Goal: Information Seeking & Learning: Check status

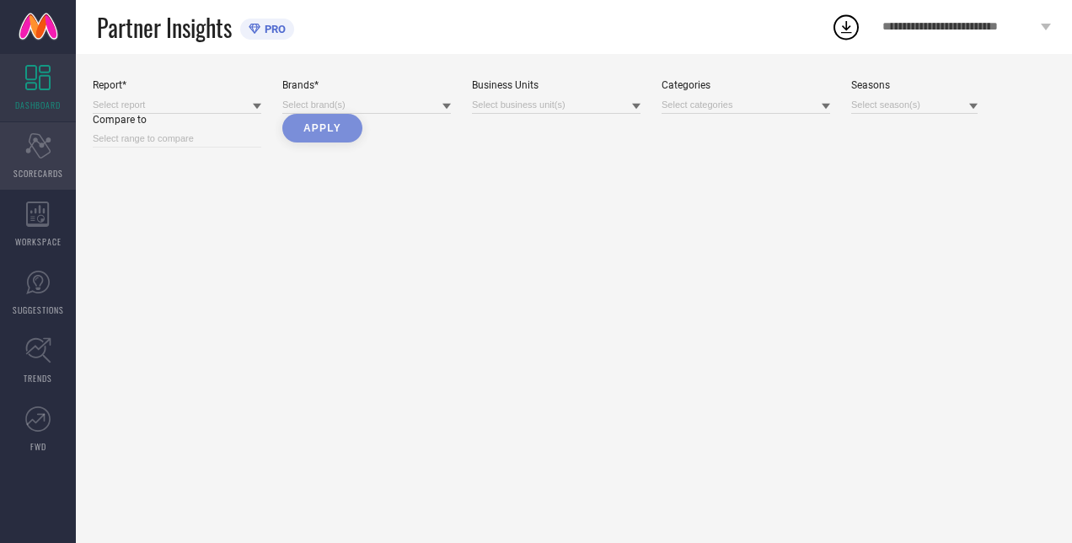
click at [44, 161] on div "Scorecard SCORECARDS" at bounding box center [38, 155] width 76 height 67
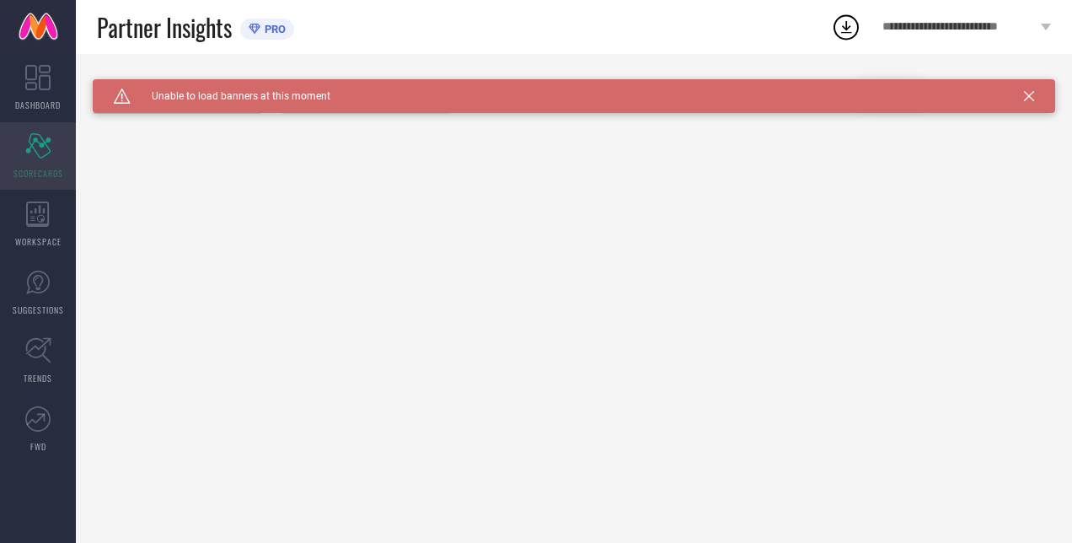
type input "All"
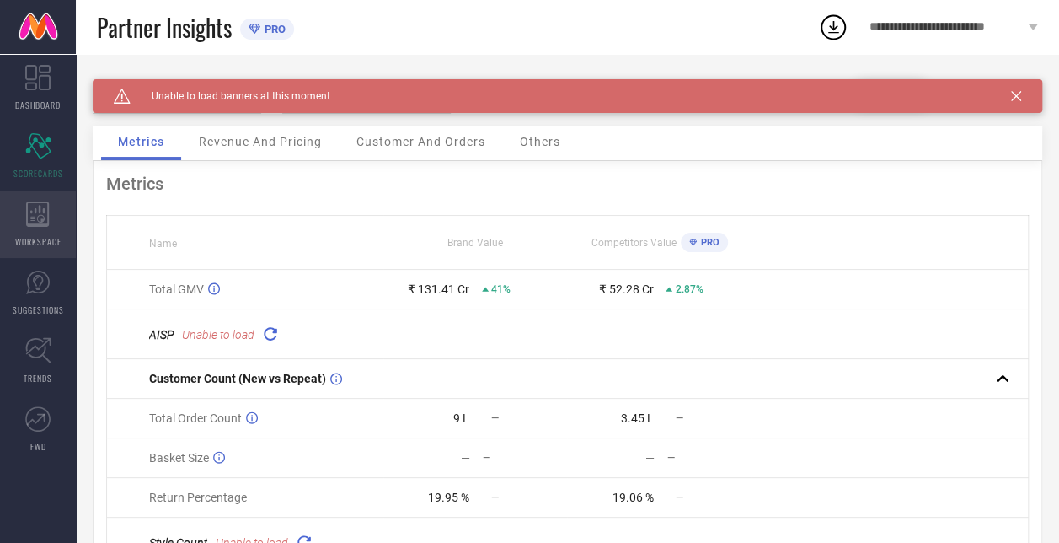
click at [45, 219] on icon at bounding box center [38, 213] width 24 height 25
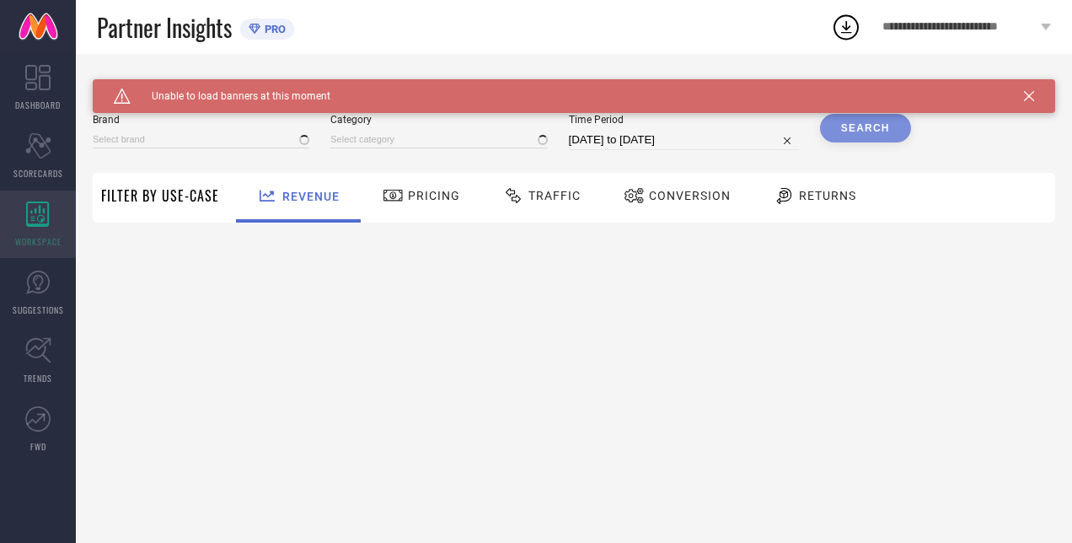
type input "H&M"
type input "All"
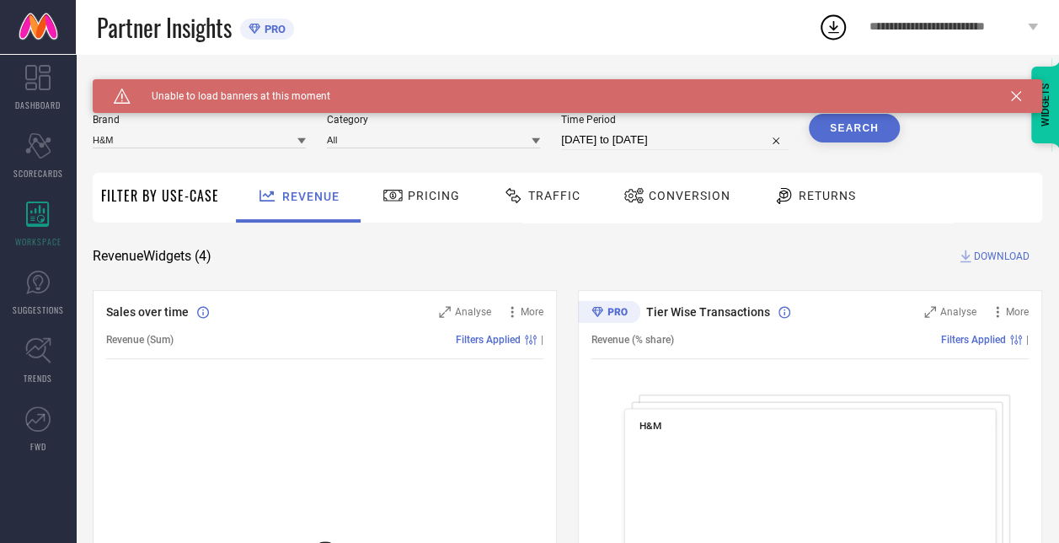
select select "8"
select select "2025"
select select "9"
select select "2025"
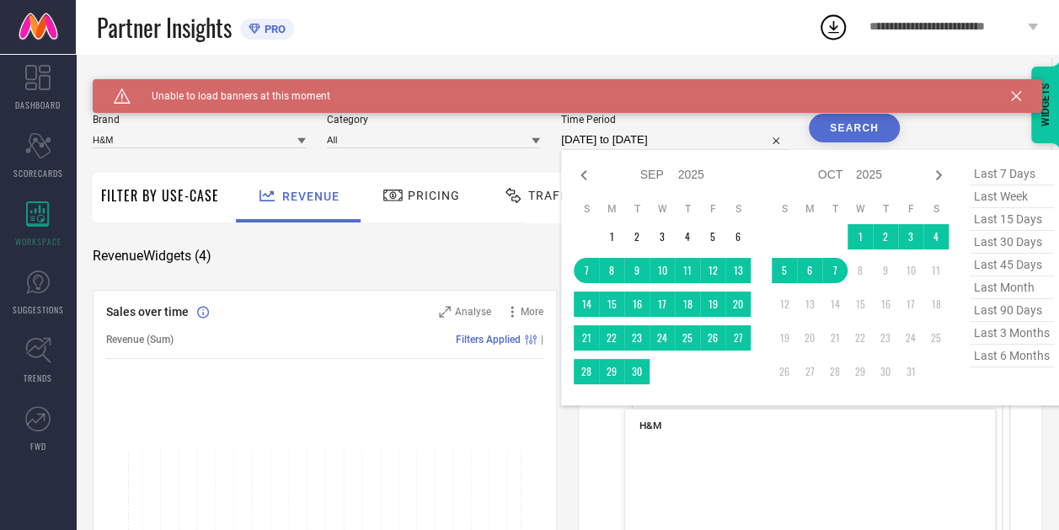
click at [663, 141] on input "[DATE] to [DATE]" at bounding box center [674, 140] width 227 height 20
click at [582, 175] on icon at bounding box center [584, 175] width 20 height 20
select select "7"
select select "2025"
select select "8"
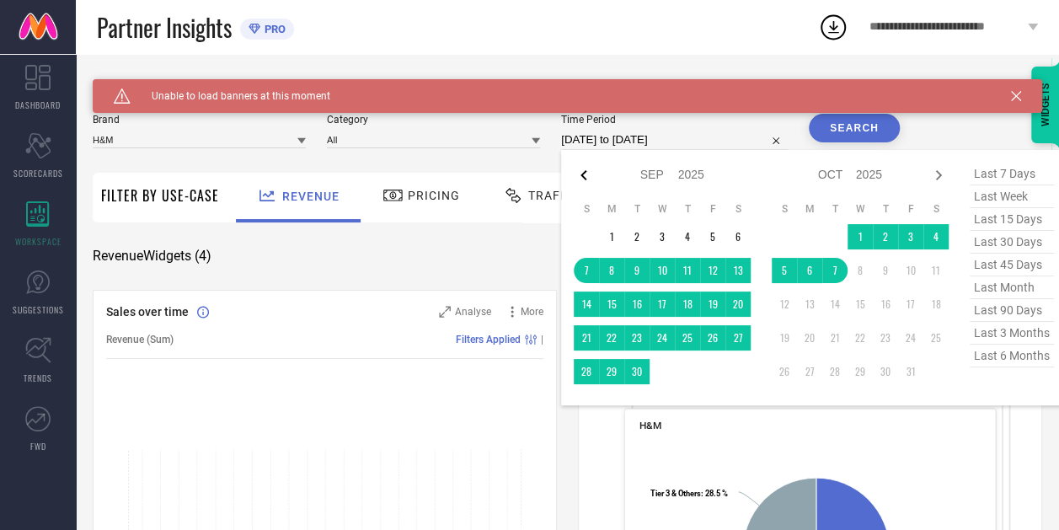
select select "2025"
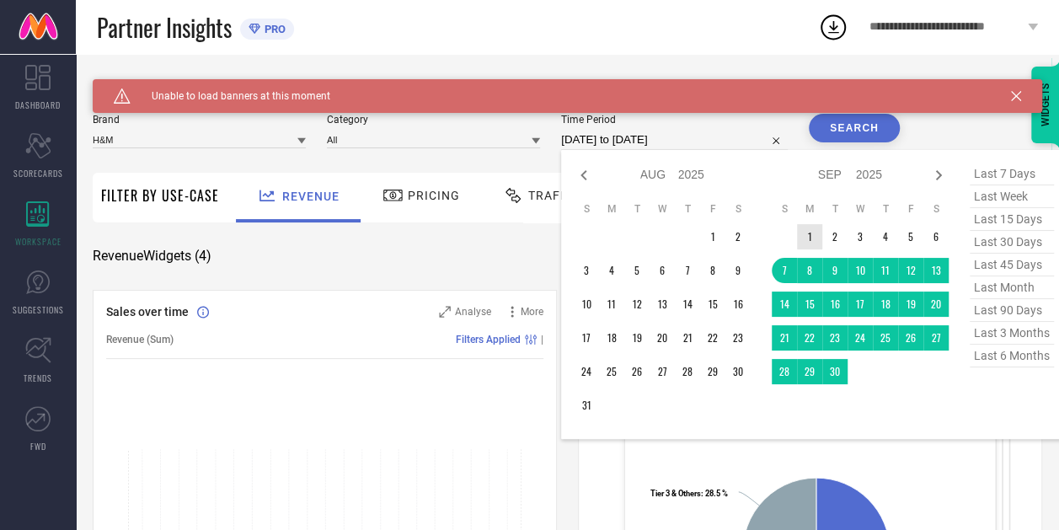
type input "After [DATE]"
click at [810, 233] on td "1" at bounding box center [809, 236] width 25 height 25
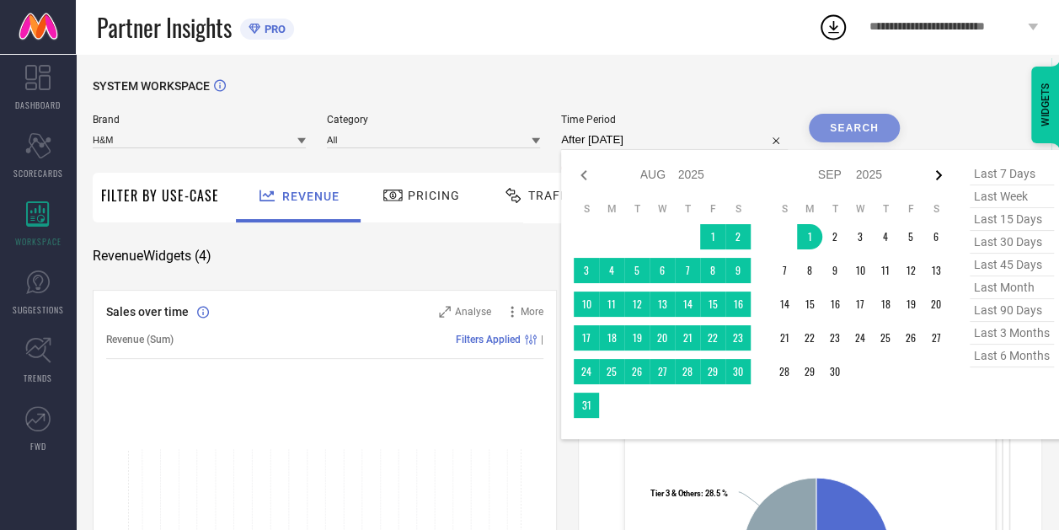
click at [939, 174] on icon at bounding box center [938, 175] width 20 height 20
select select "8"
select select "2025"
select select "9"
select select "2025"
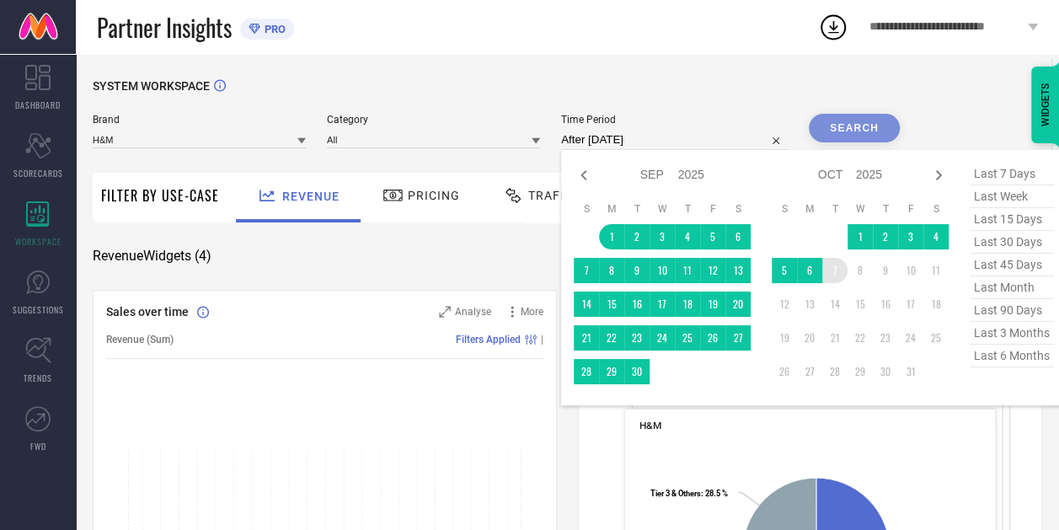
type input "[DATE] to [DATE]"
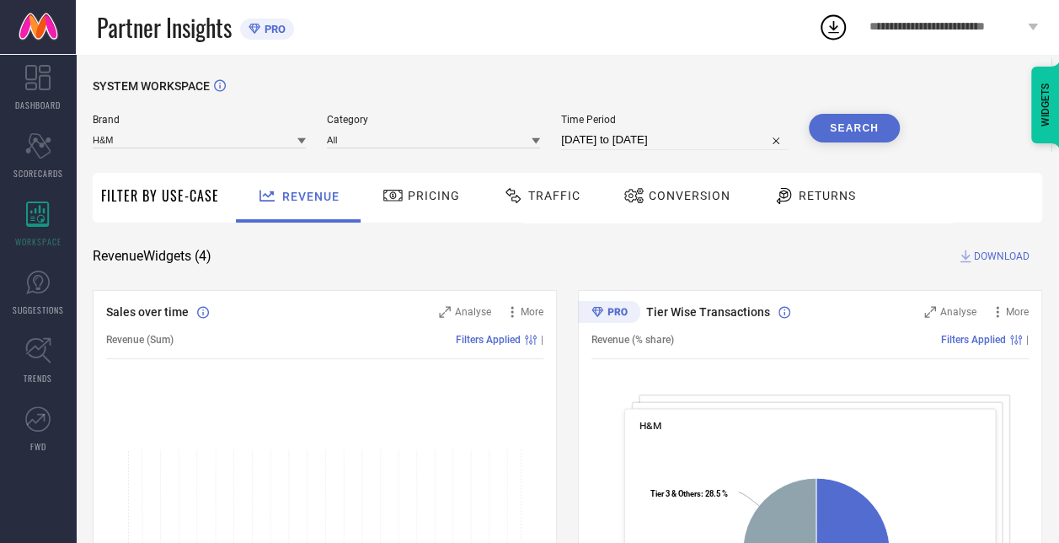
click at [849, 136] on button "Search" at bounding box center [854, 128] width 91 height 29
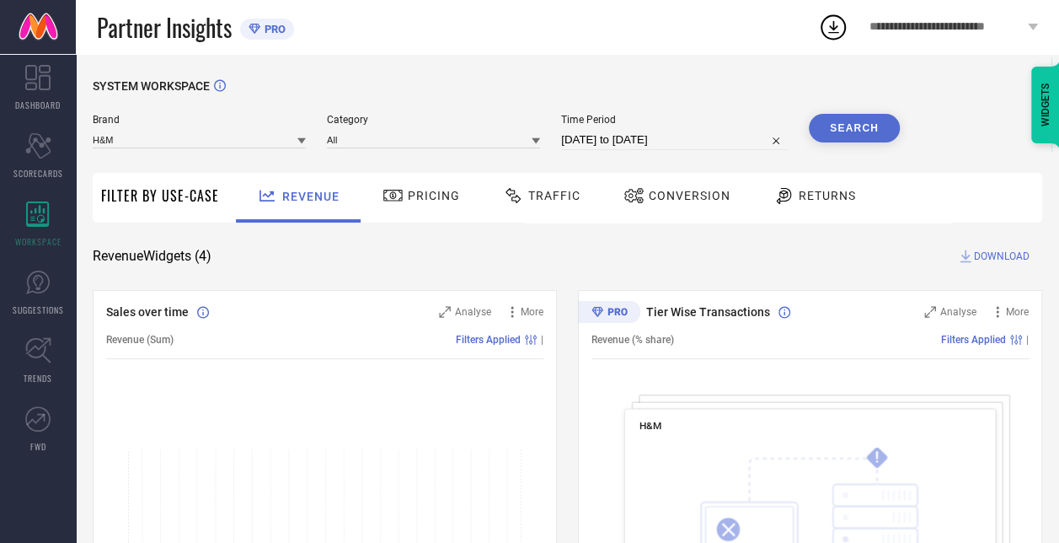
click at [1003, 258] on span "DOWNLOAD" at bounding box center [1002, 256] width 56 height 17
click at [893, 26] on span "**********" at bounding box center [946, 27] width 154 height 14
click at [831, 40] on icon at bounding box center [833, 27] width 30 height 30
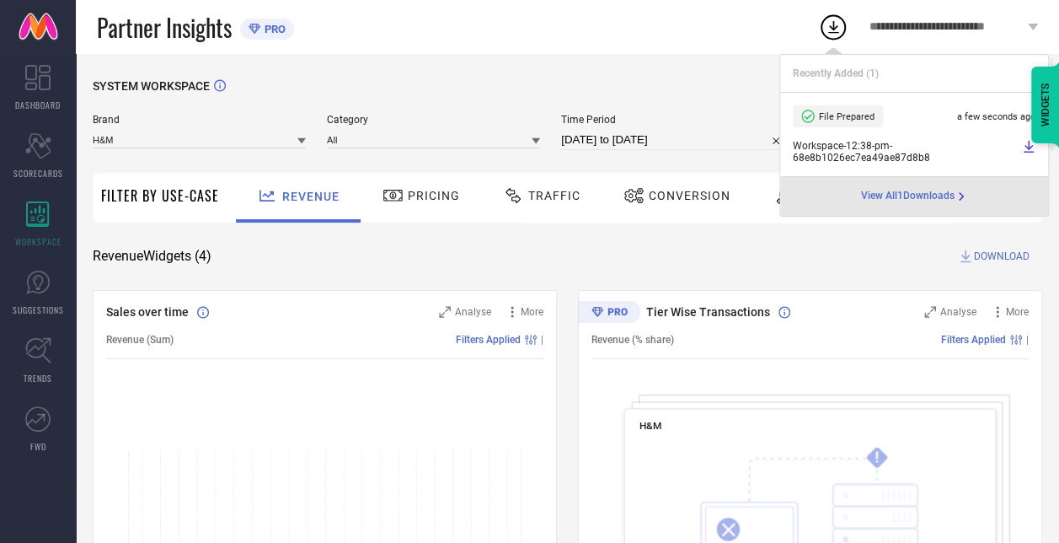
click at [1022, 150] on icon at bounding box center [1028, 146] width 13 height 13
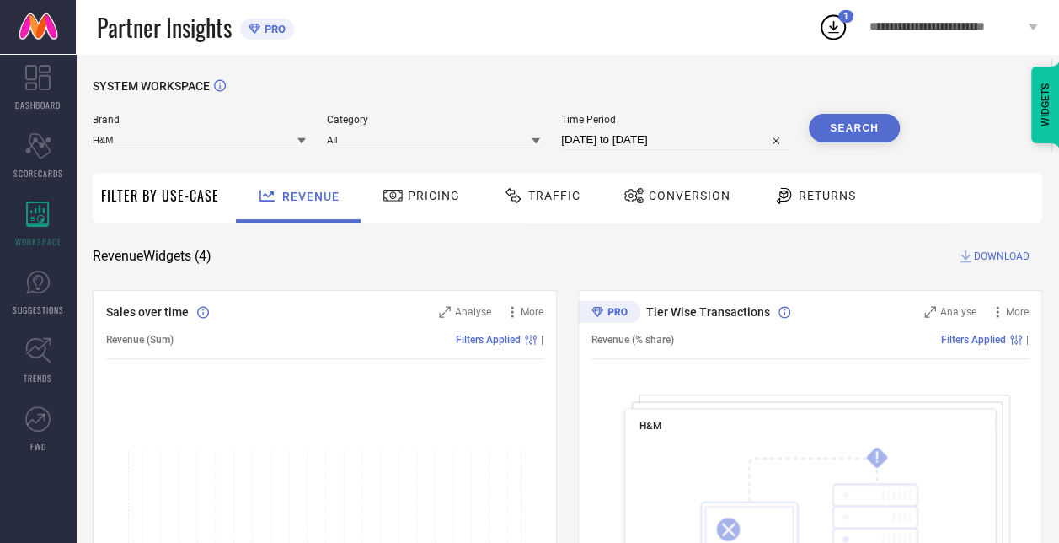
click at [775, 254] on div "Revenue Widgets ( 4 ) DOWNLOAD" at bounding box center [567, 256] width 949 height 17
select select "8"
select select "2025"
select select "9"
select select "2025"
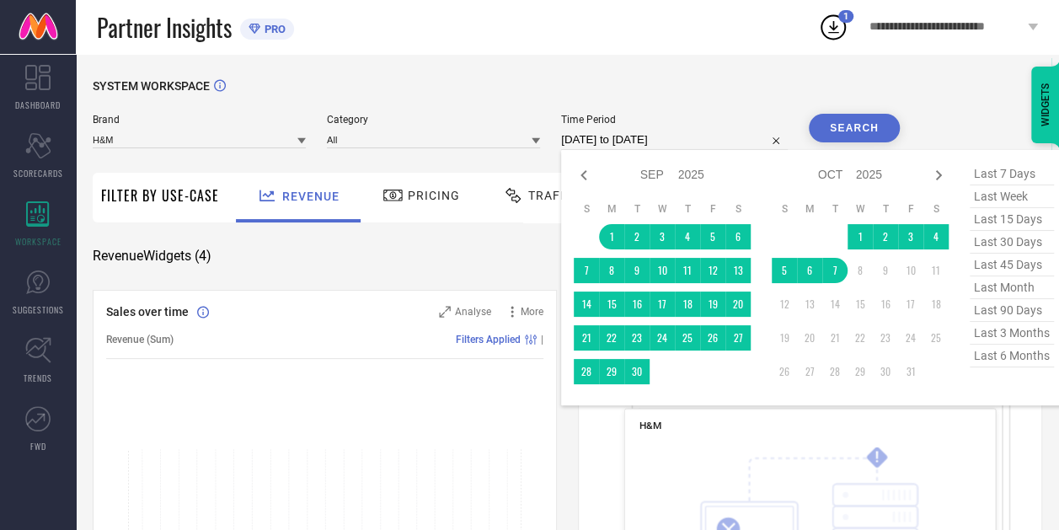
click at [688, 145] on input "[DATE] to [DATE]" at bounding box center [674, 140] width 227 height 20
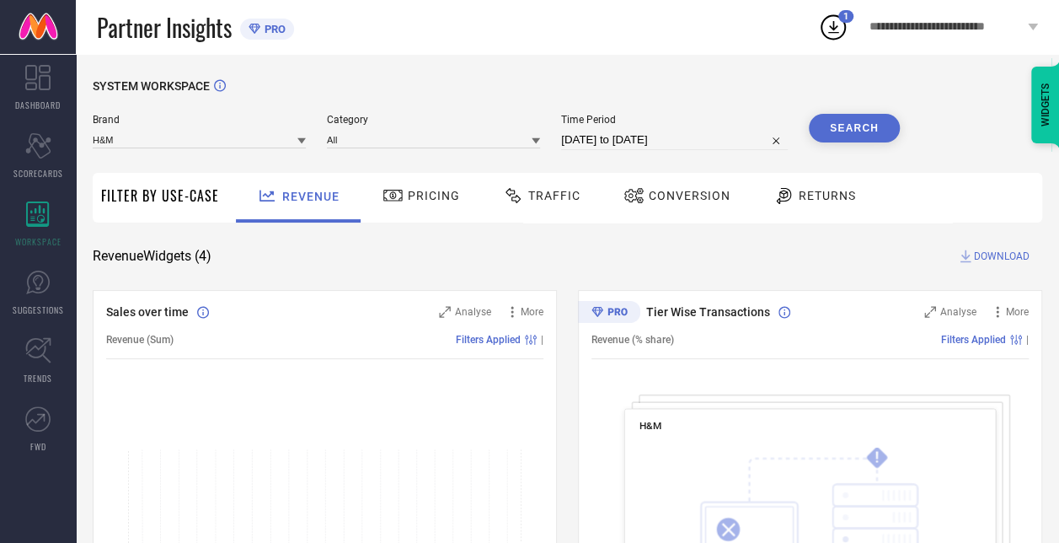
click at [859, 121] on button "Search" at bounding box center [854, 128] width 91 height 29
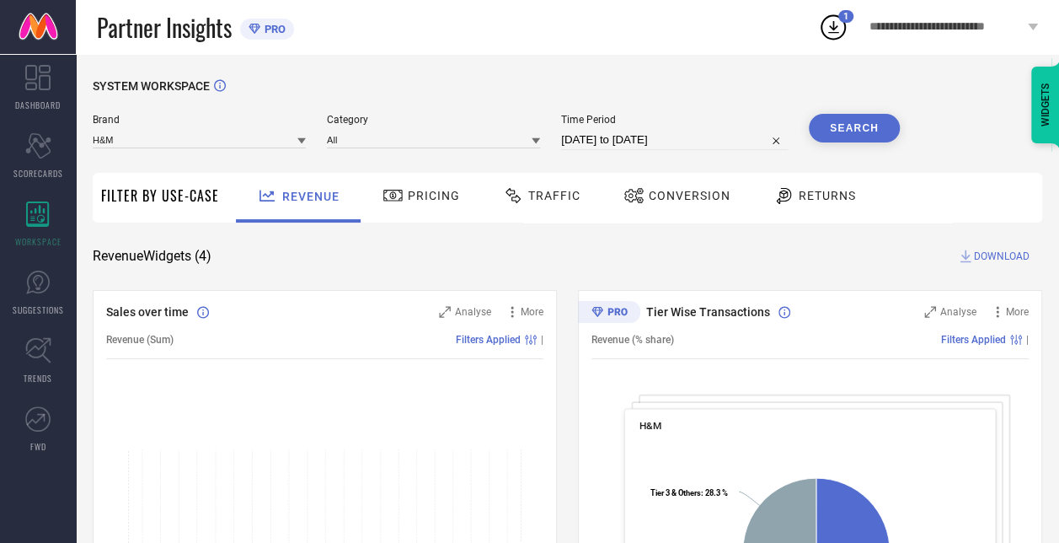
click at [977, 253] on span "DOWNLOAD" at bounding box center [1002, 256] width 56 height 17
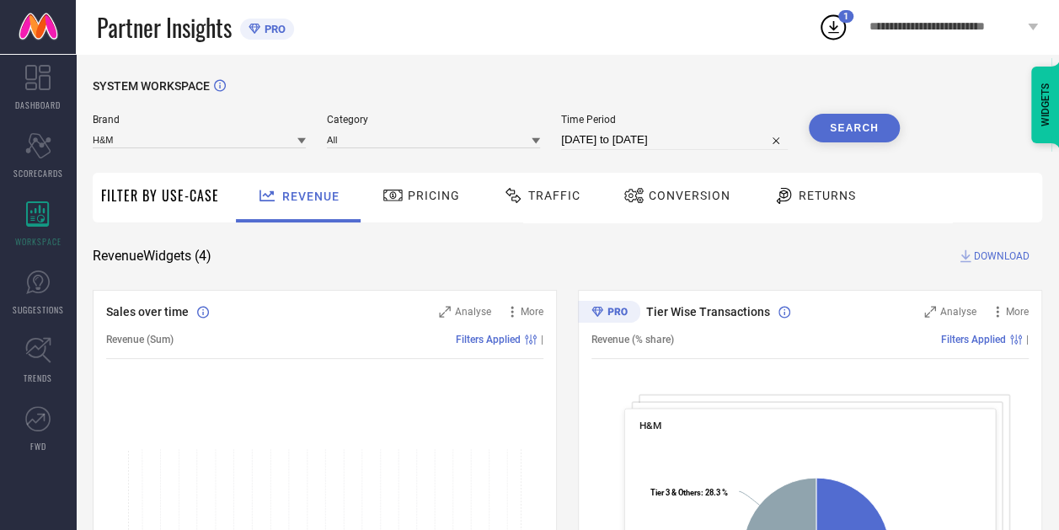
click at [662, 145] on input "[DATE] to [DATE]" at bounding box center [674, 140] width 227 height 20
select select "8"
select select "2025"
select select "9"
select select "2025"
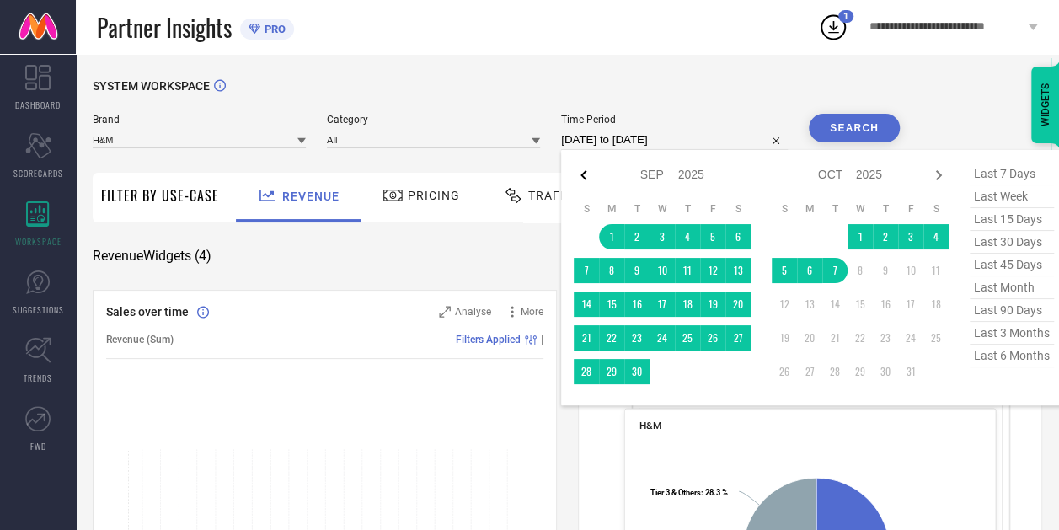
click at [591, 172] on icon at bounding box center [584, 175] width 20 height 20
select select "7"
select select "2025"
select select "8"
select select "2025"
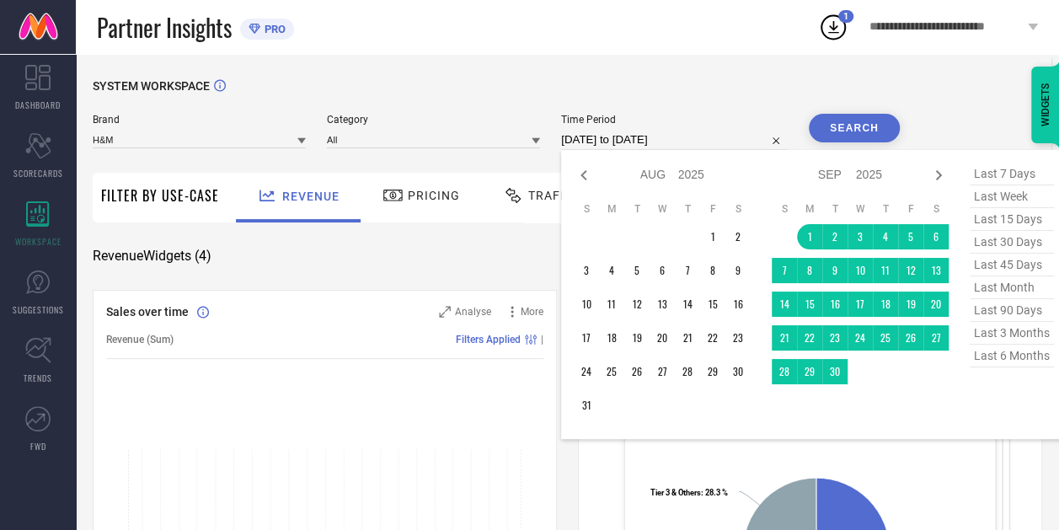
click at [591, 172] on icon at bounding box center [584, 175] width 20 height 20
select select "5"
select select "2025"
select select "6"
select select "2025"
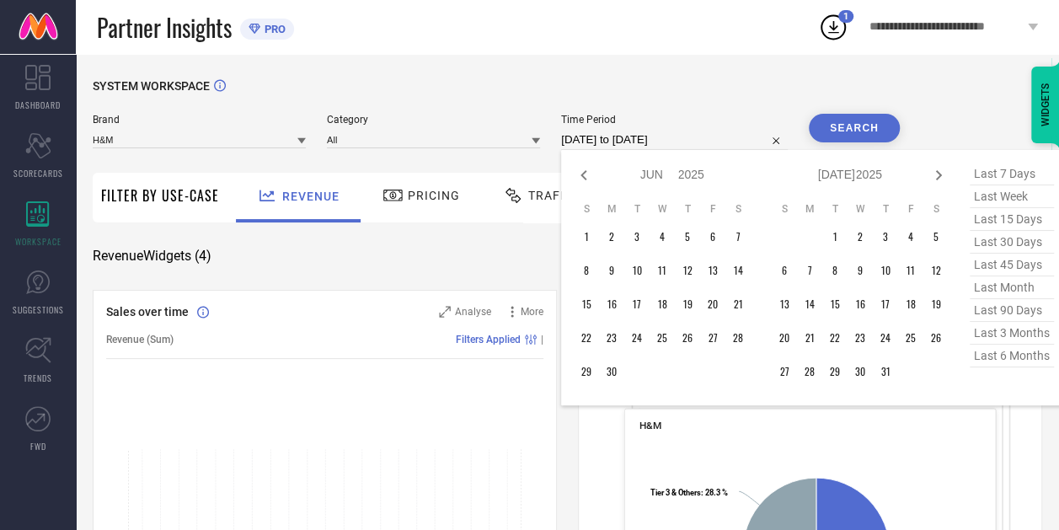
click at [591, 172] on icon at bounding box center [584, 175] width 20 height 20
select select "4"
select select "2025"
select select "5"
select select "2025"
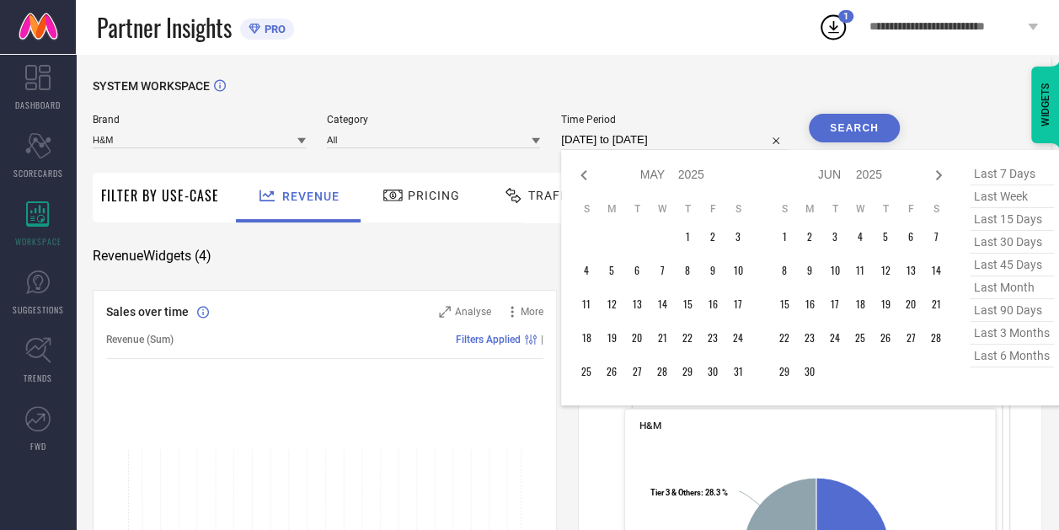
click at [591, 172] on icon at bounding box center [584, 175] width 20 height 20
select select "3"
select select "2025"
select select "4"
select select "2025"
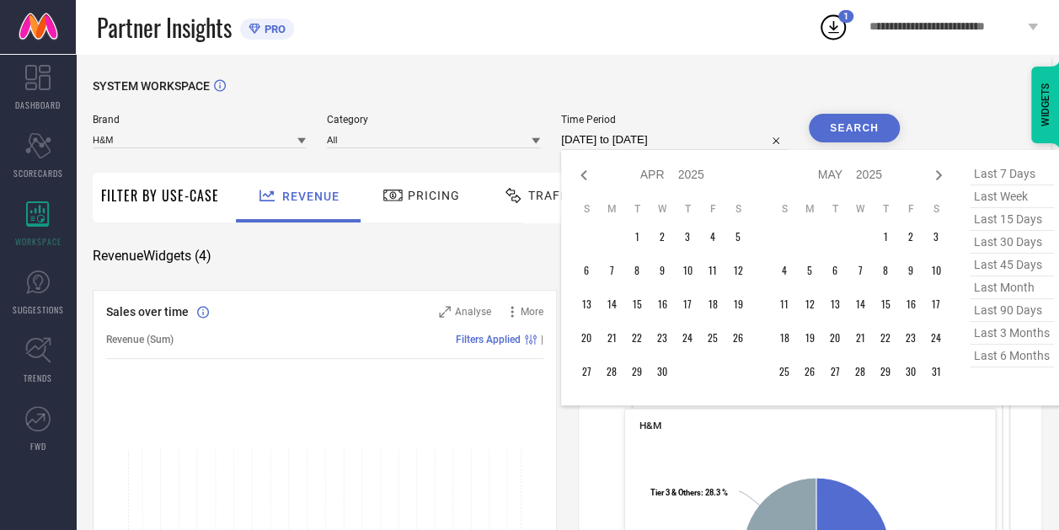
click at [591, 172] on icon at bounding box center [584, 175] width 20 height 20
select select "2025"
select select "1"
select select "2025"
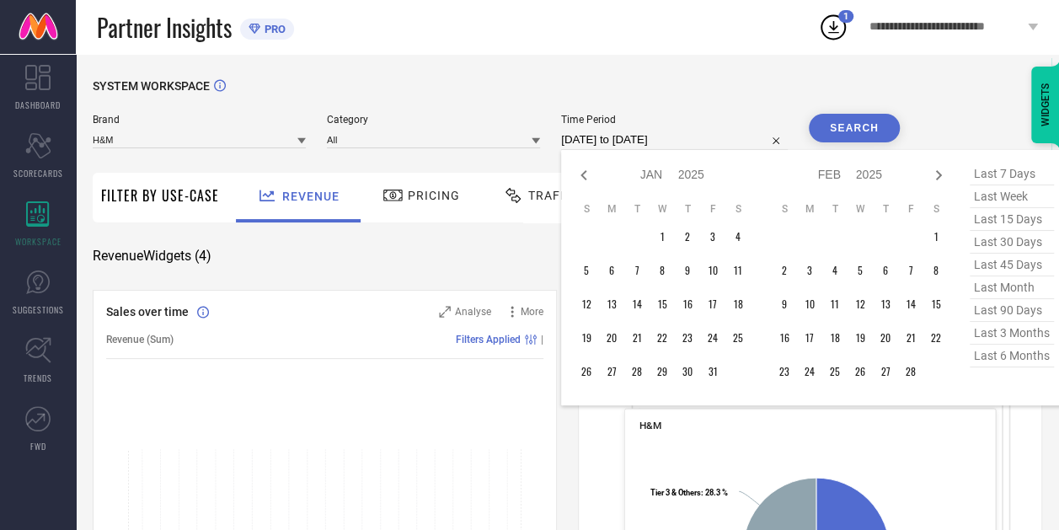
click at [591, 172] on icon at bounding box center [584, 175] width 20 height 20
select select "9"
select select "2024"
select select "10"
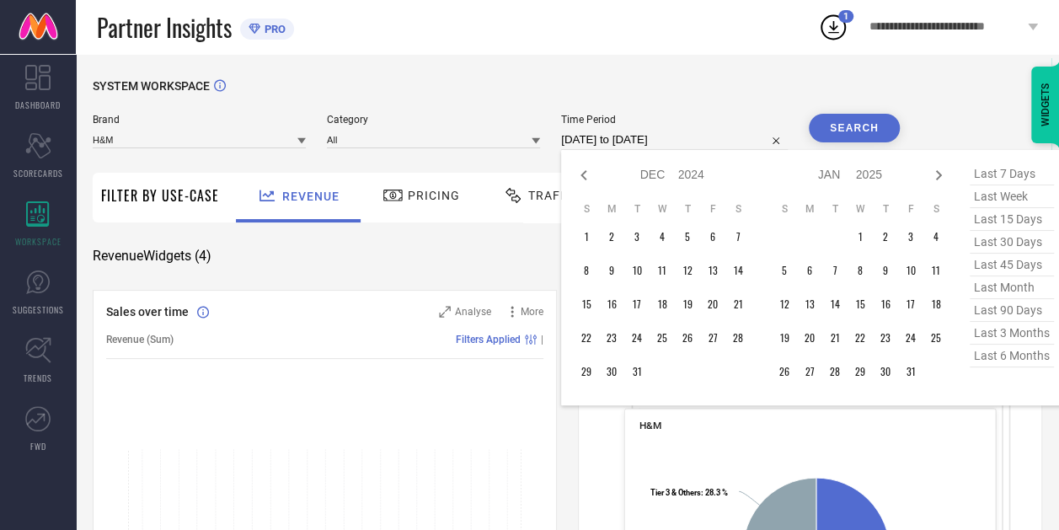
select select "2024"
click at [591, 172] on icon at bounding box center [584, 175] width 20 height 20
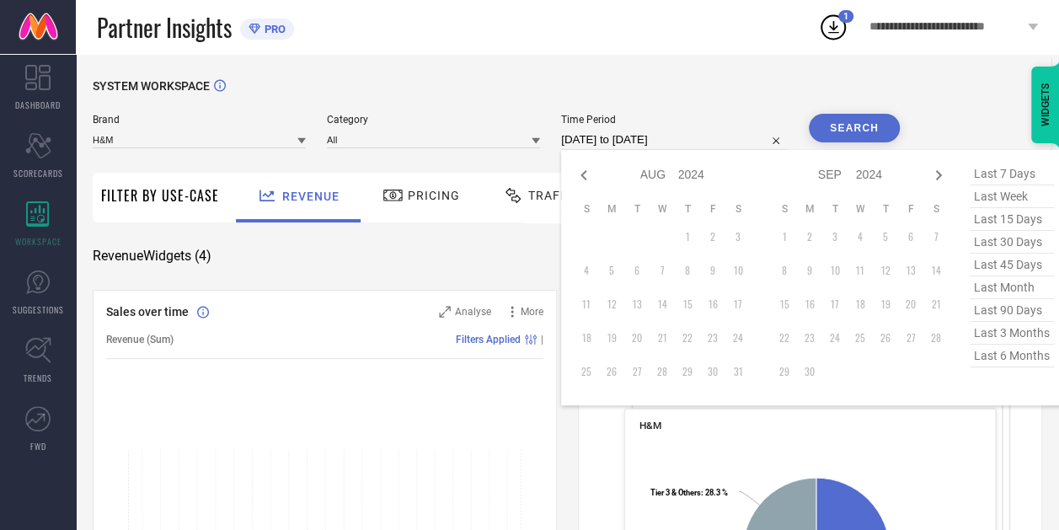
click at [591, 172] on icon at bounding box center [584, 175] width 20 height 20
select select "6"
select select "2024"
select select "7"
select select "2024"
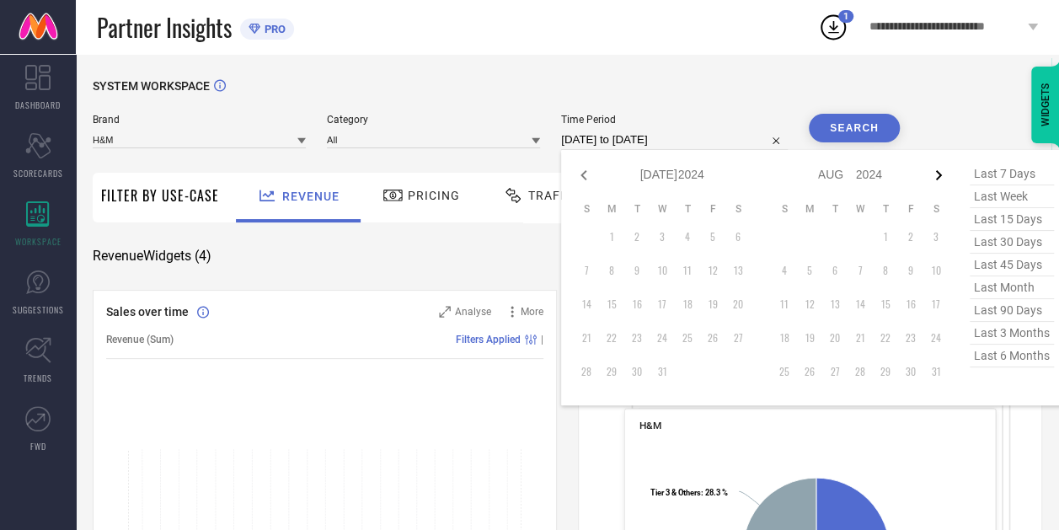
click at [944, 170] on icon at bounding box center [938, 175] width 20 height 20
select select "7"
select select "2024"
select select "8"
select select "2024"
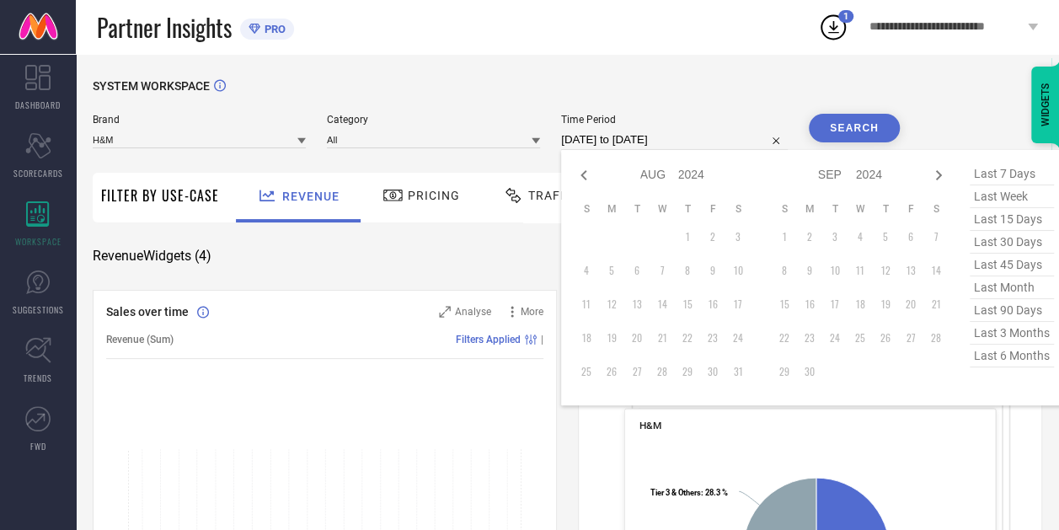
click at [944, 170] on icon at bounding box center [938, 175] width 20 height 20
select select "8"
select select "2024"
select select "9"
select select "2024"
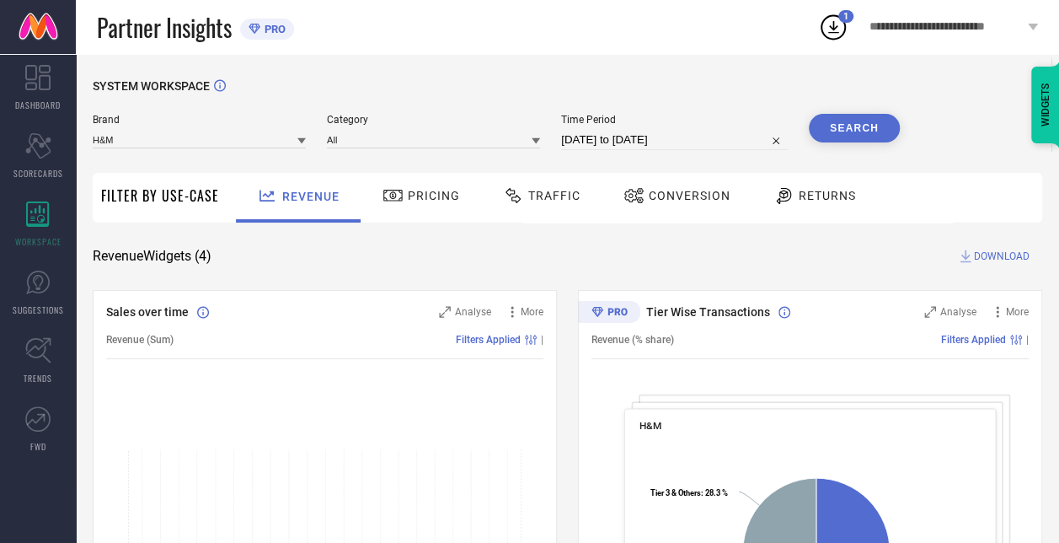
click at [30, 303] on span "SUGGESTIONS" at bounding box center [38, 309] width 51 height 13
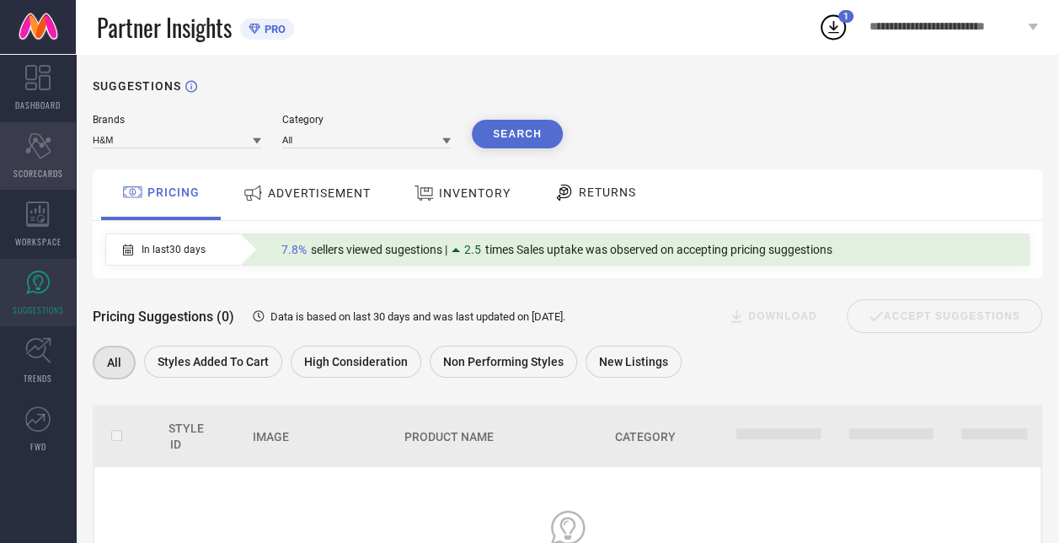
click at [34, 158] on div "Scorecard SCORECARDS" at bounding box center [38, 155] width 76 height 67
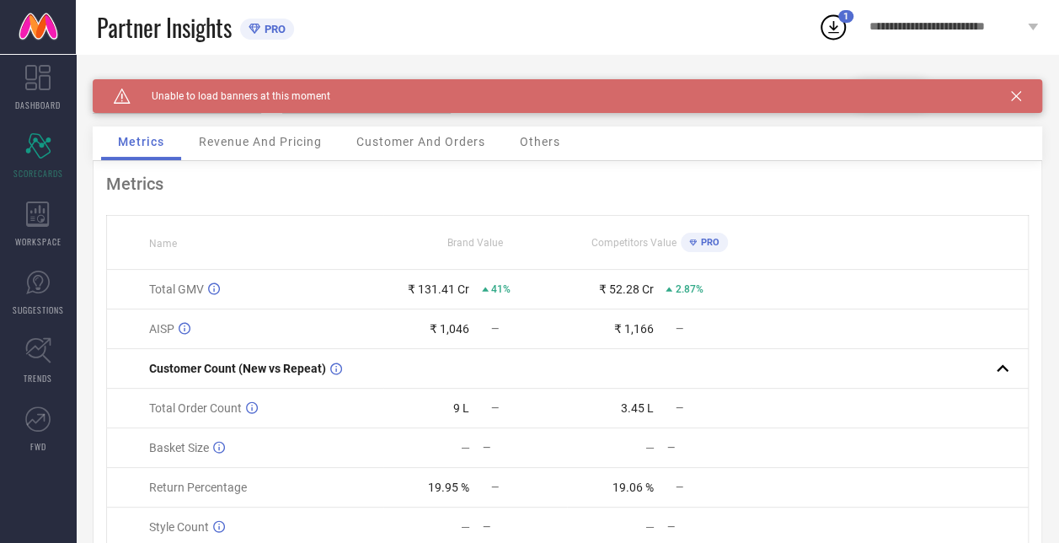
click at [1021, 95] on icon at bounding box center [1016, 96] width 10 height 10
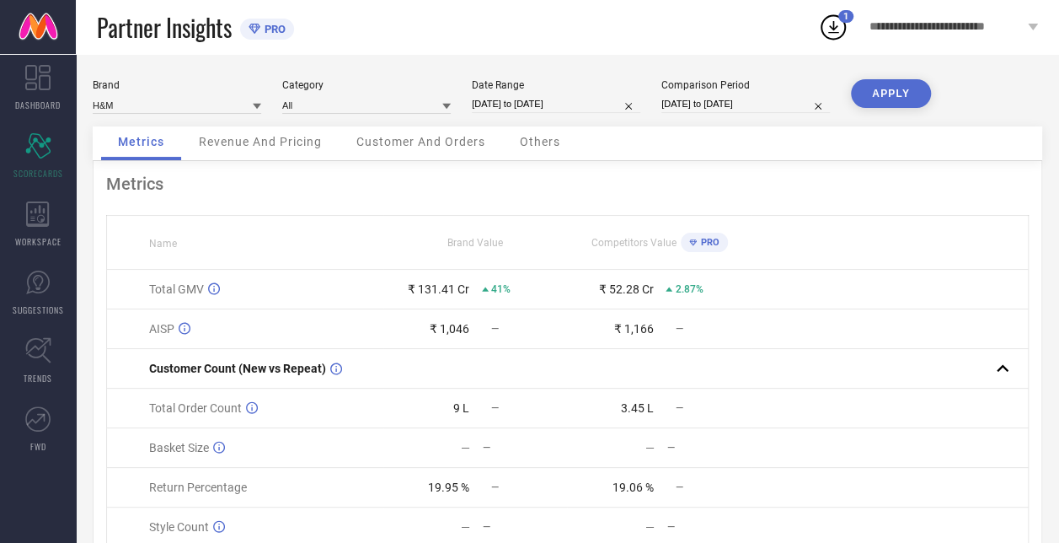
select select "8"
select select "2025"
select select "9"
select select "2025"
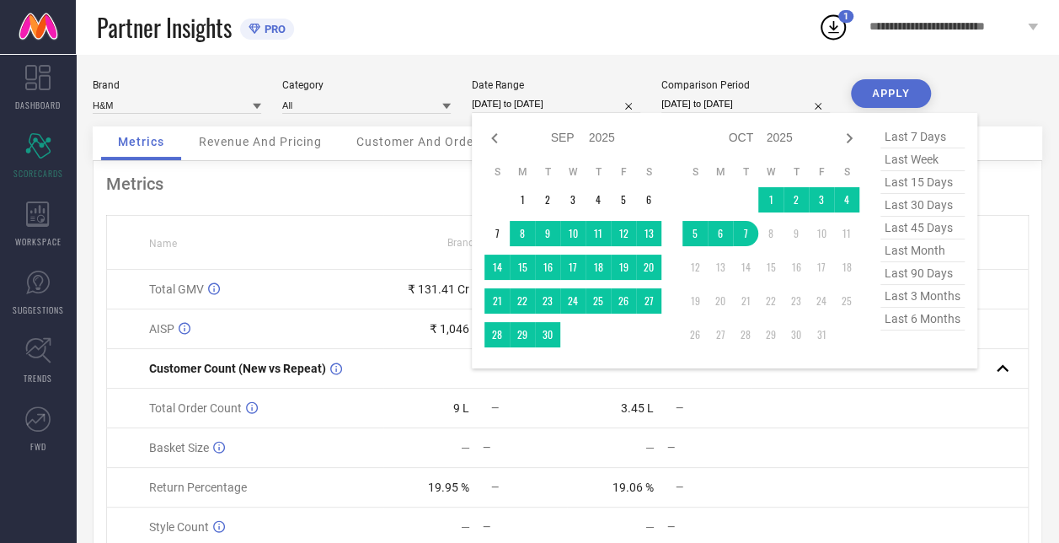
click at [532, 98] on input "[DATE] to [DATE]" at bounding box center [556, 104] width 168 height 18
click at [490, 131] on icon at bounding box center [494, 138] width 20 height 20
select select "7"
select select "2025"
select select "8"
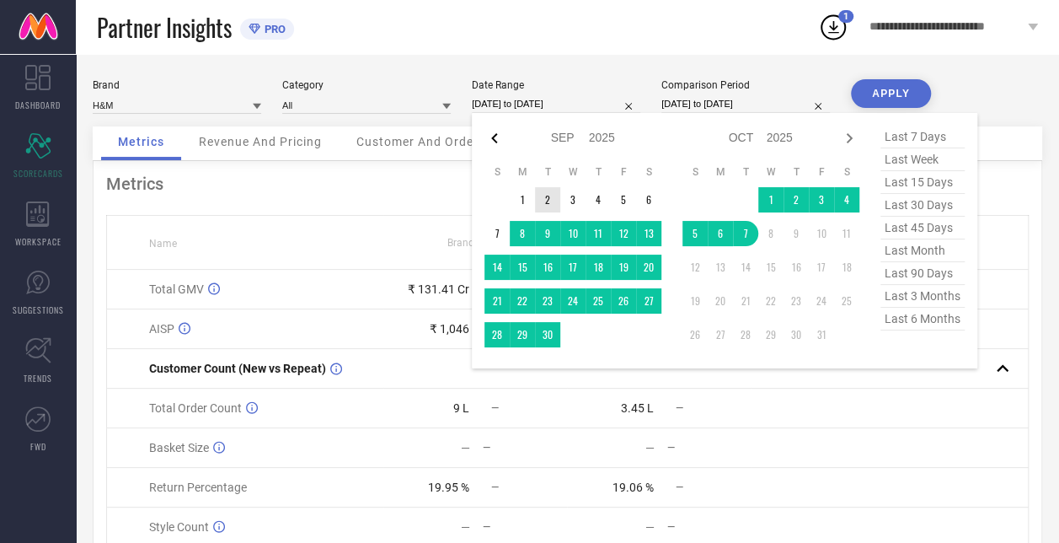
select select "2025"
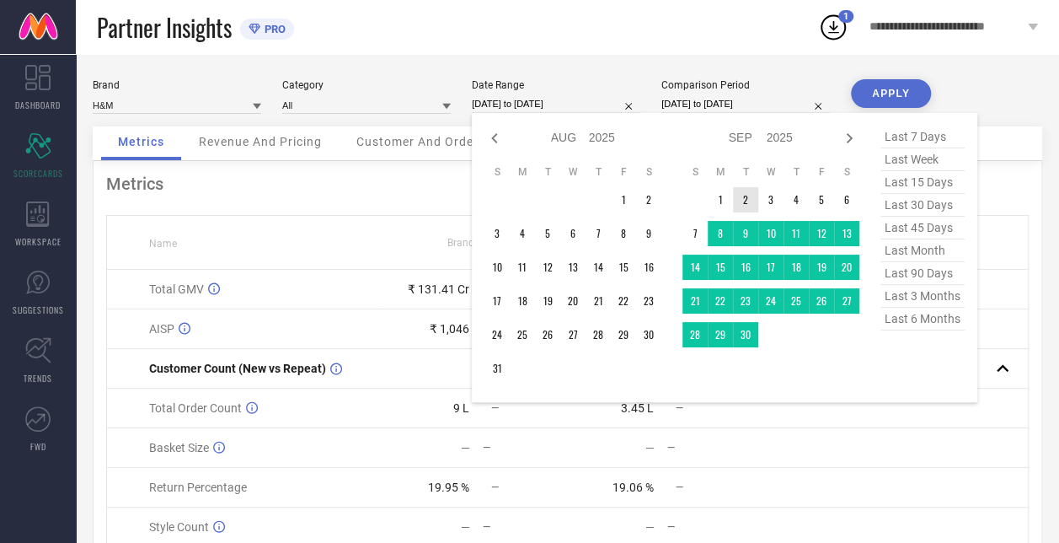
click at [490, 131] on icon at bounding box center [494, 138] width 20 height 20
select select "6"
select select "2025"
select select "7"
select select "2025"
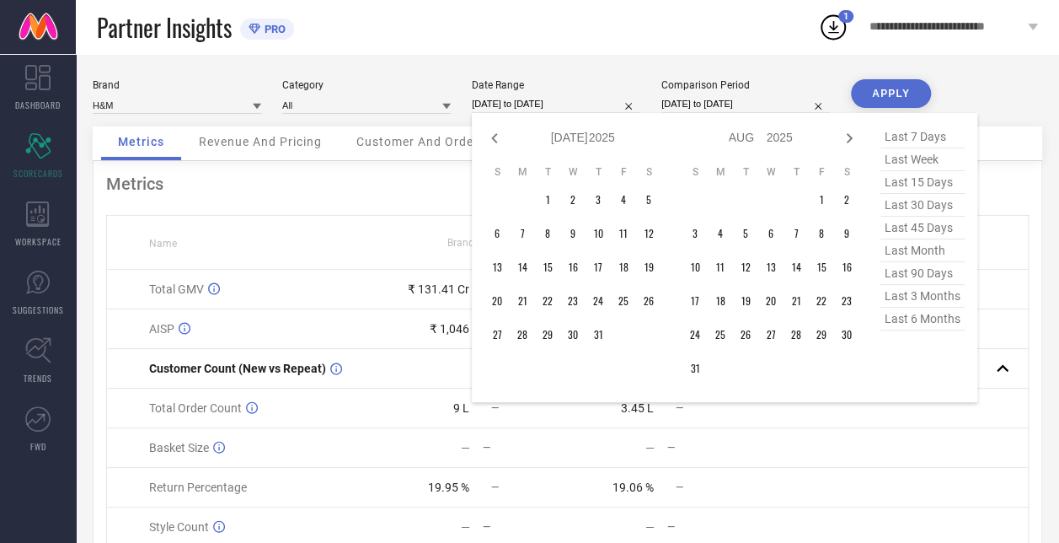
click at [490, 131] on icon at bounding box center [494, 138] width 20 height 20
select select "4"
select select "2025"
select select "5"
select select "2025"
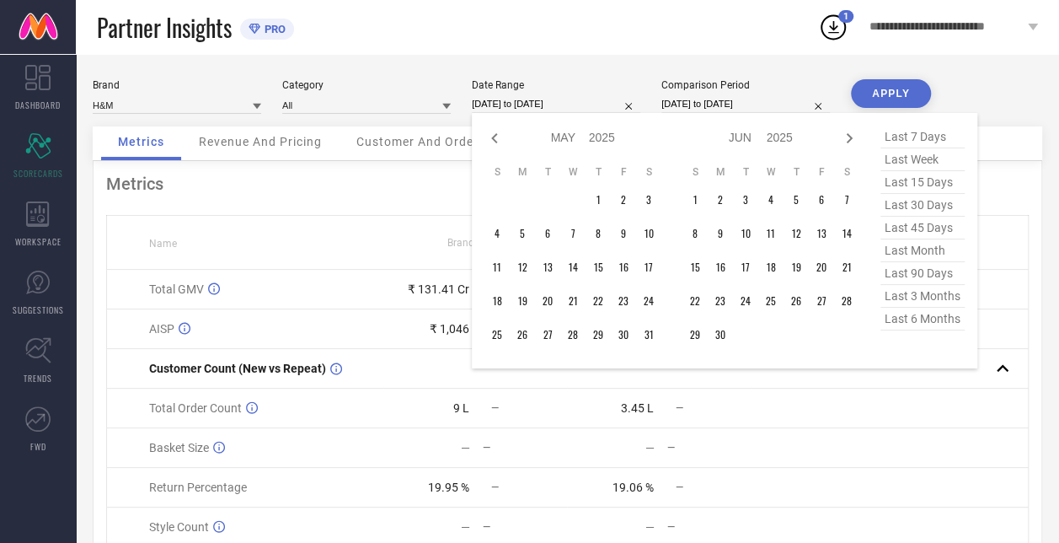
click at [490, 131] on icon at bounding box center [494, 138] width 20 height 20
select select "3"
select select "2025"
select select "4"
select select "2025"
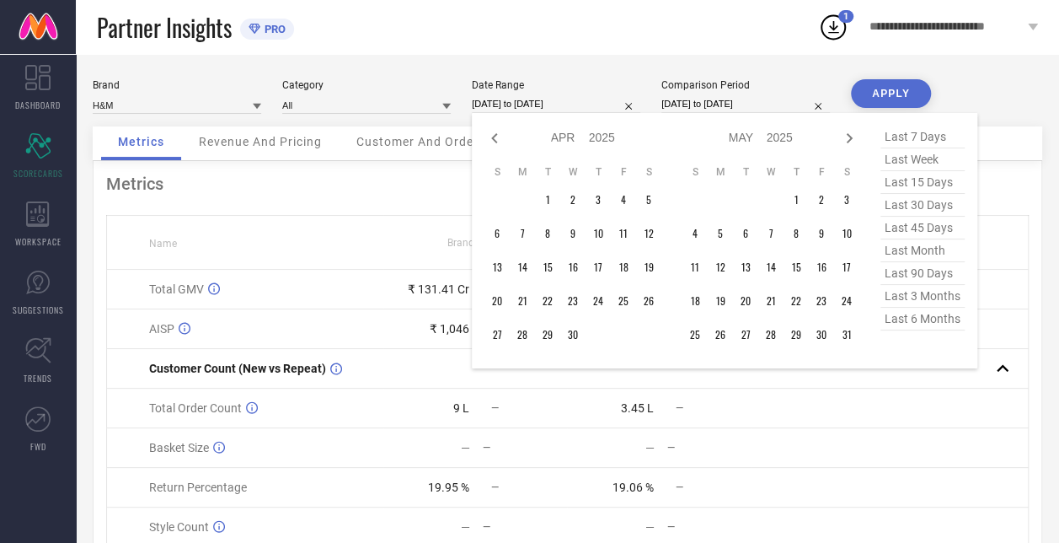
click at [490, 131] on icon at bounding box center [494, 138] width 20 height 20
select select "2"
select select "2025"
select select "3"
select select "2025"
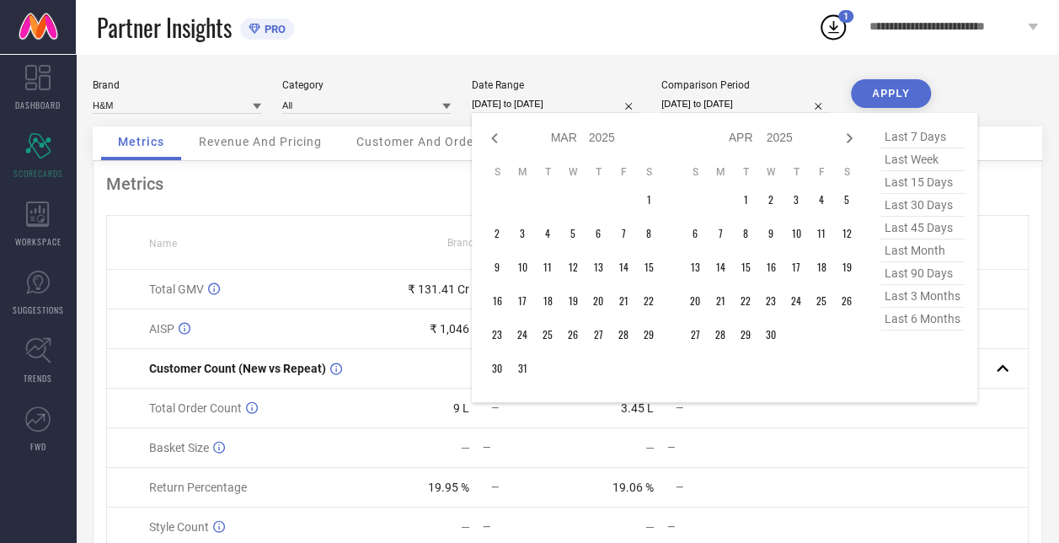
click at [490, 131] on icon at bounding box center [494, 138] width 20 height 20
select select "1"
select select "2025"
select select "2"
select select "2025"
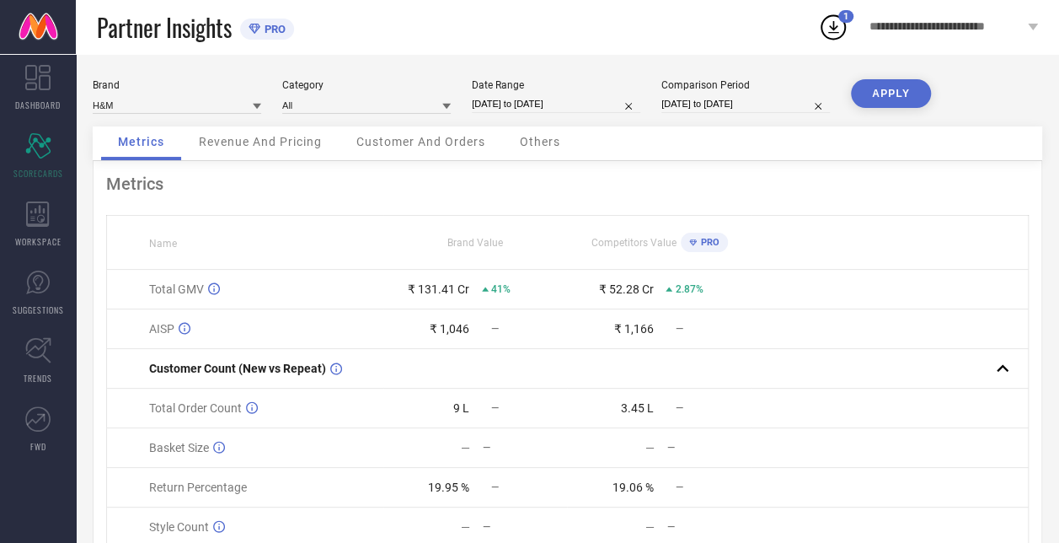
click at [583, 88] on div "Date Range" at bounding box center [556, 85] width 168 height 12
select select "8"
select select "2025"
select select "9"
select select "2025"
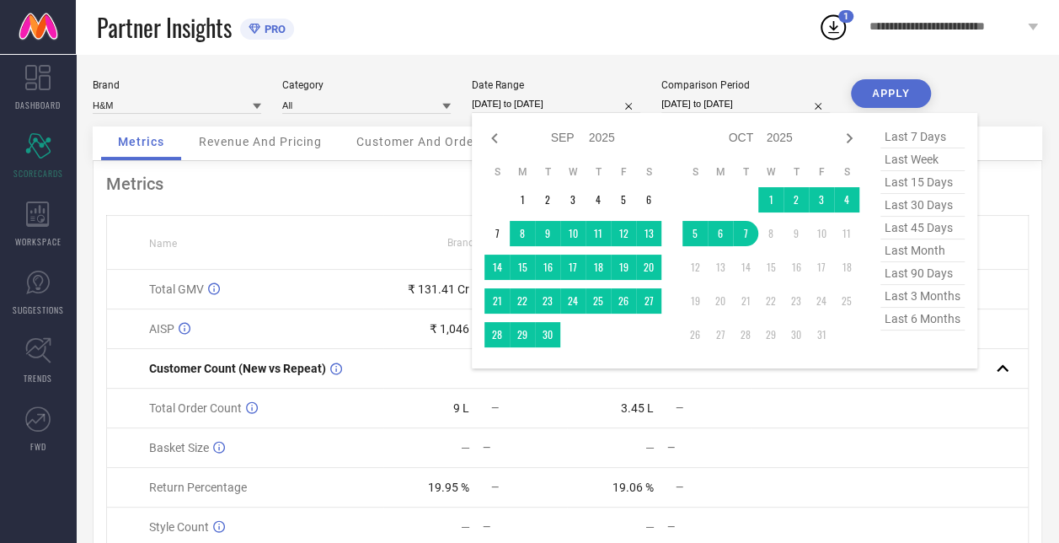
click at [536, 103] on input "[DATE] to [DATE]" at bounding box center [556, 104] width 168 height 18
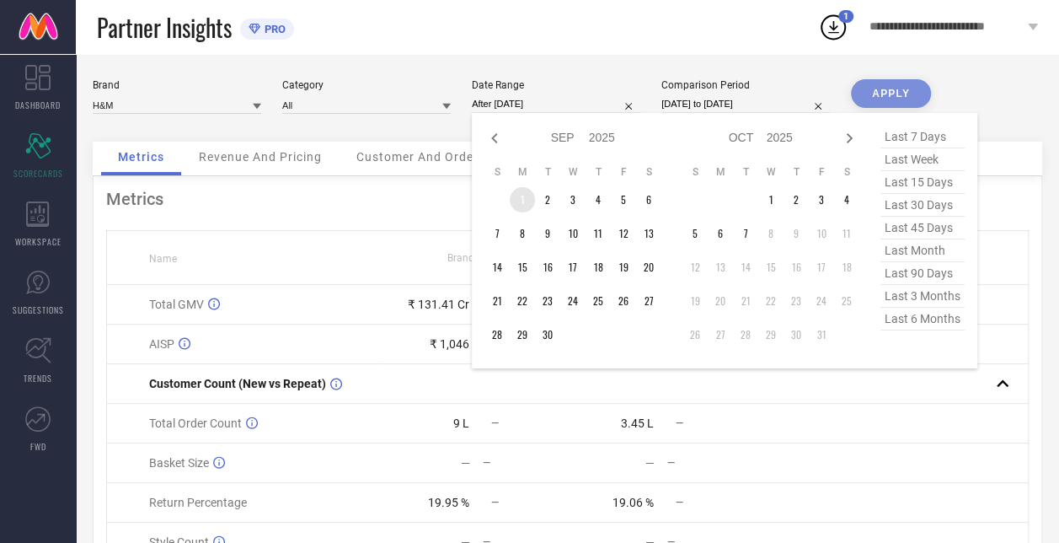
click at [522, 199] on td "1" at bounding box center [522, 199] width 25 height 25
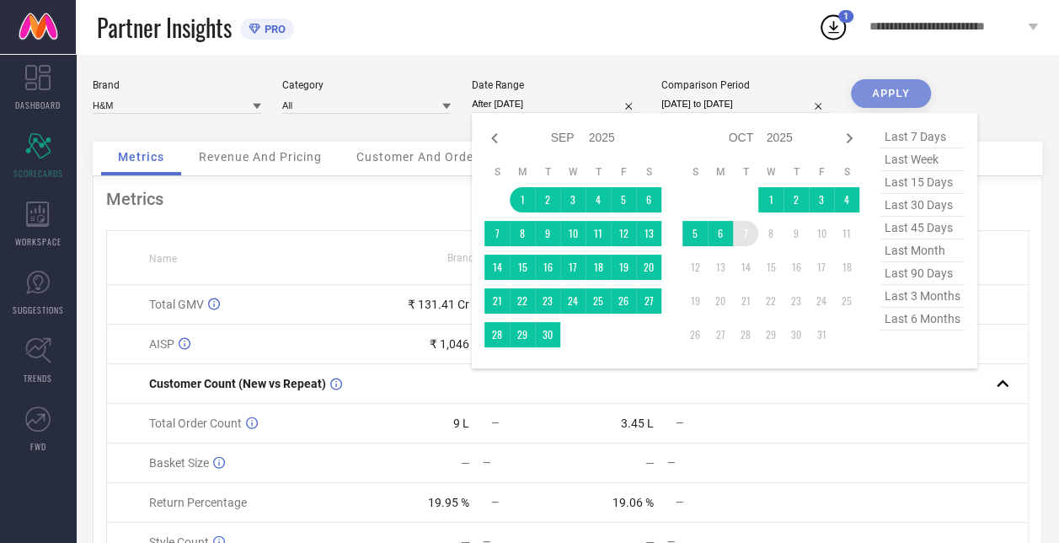
type input "[DATE] to [DATE]"
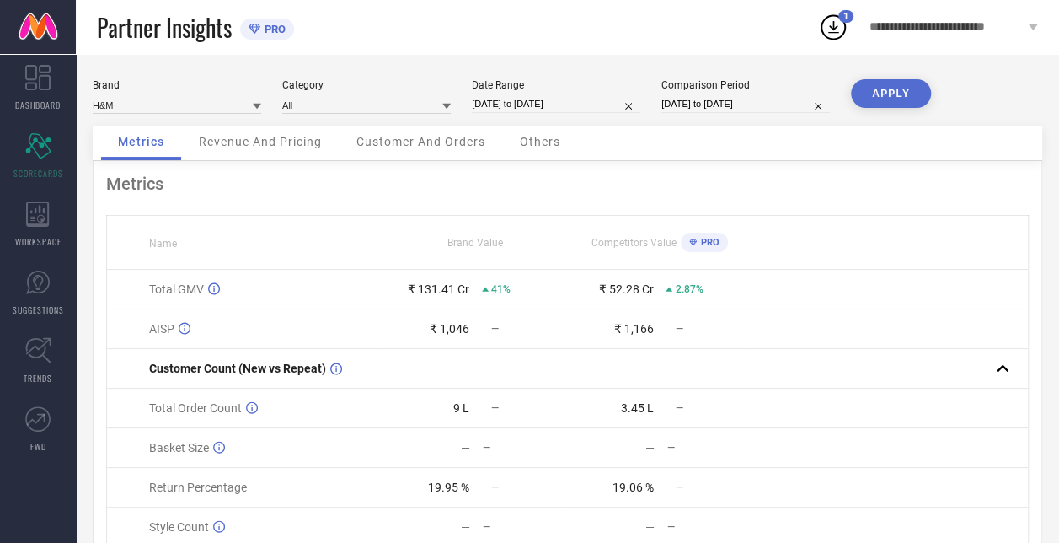
select select "8"
select select "2024"
select select "9"
select select "2024"
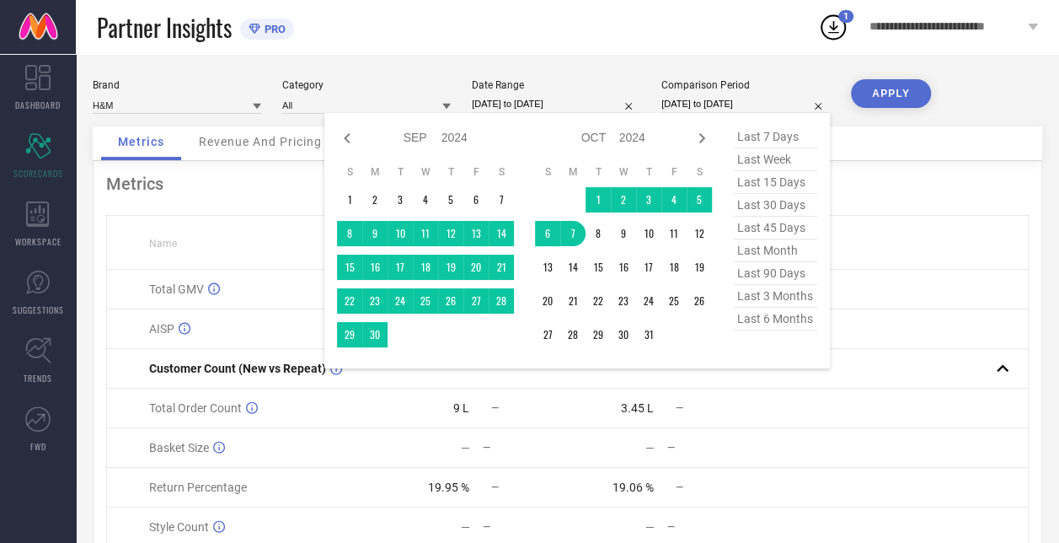
click at [690, 107] on input "[DATE] to [DATE]" at bounding box center [745, 104] width 168 height 18
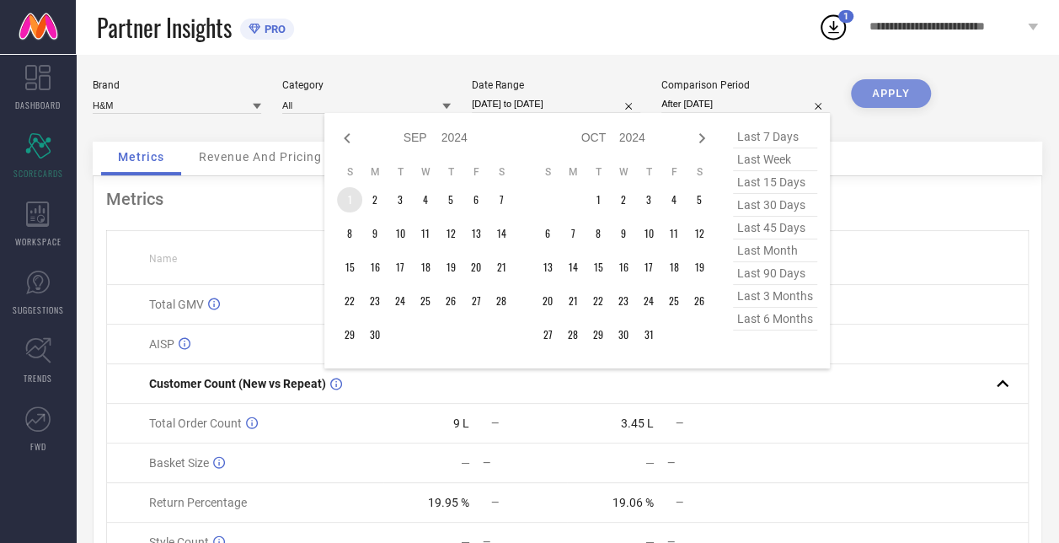
click at [344, 200] on td "1" at bounding box center [349, 199] width 25 height 25
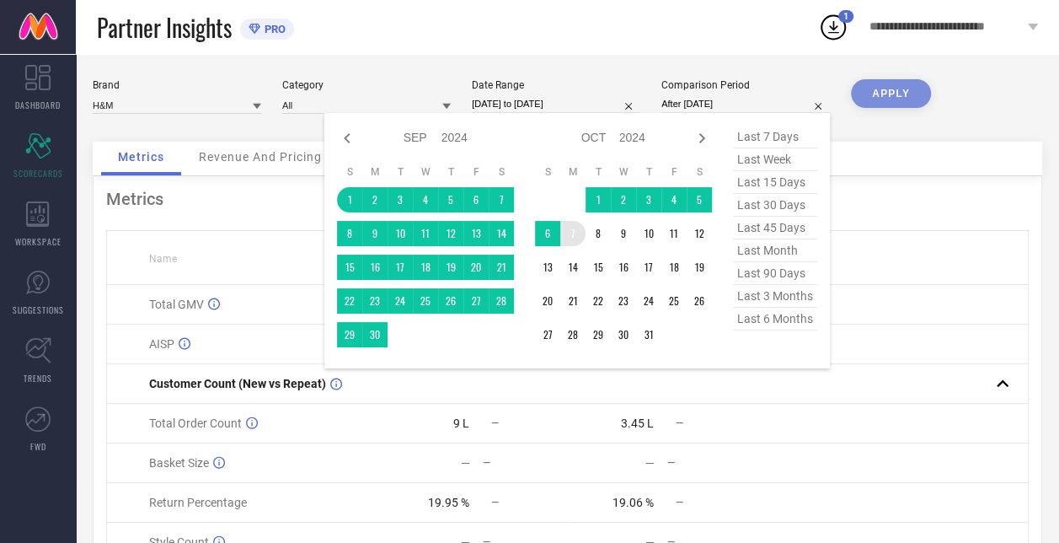
type input "[DATE] to [DATE]"
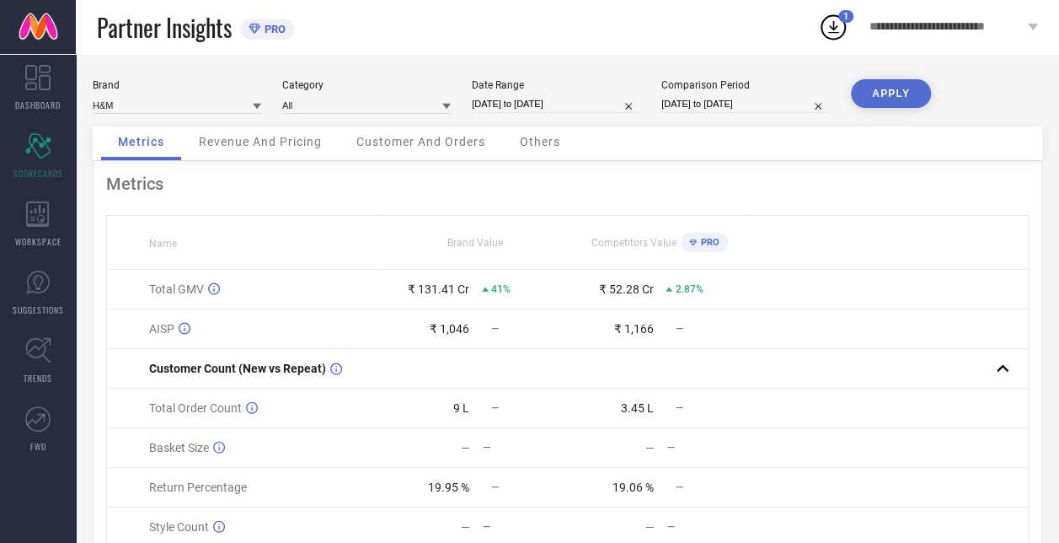
click at [895, 85] on button "APPLY" at bounding box center [891, 93] width 80 height 29
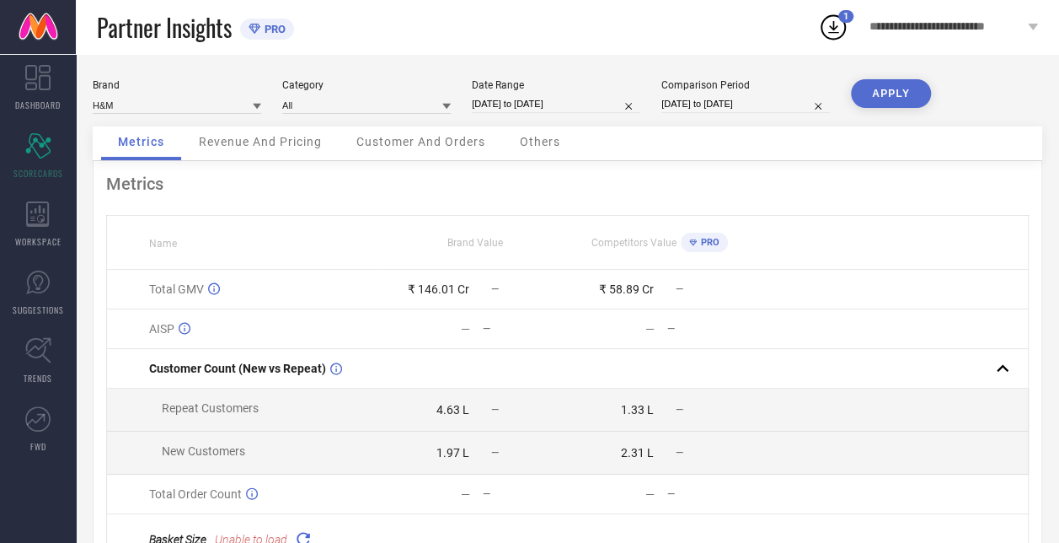
click at [285, 154] on div "Revenue And Pricing" at bounding box center [260, 143] width 157 height 34
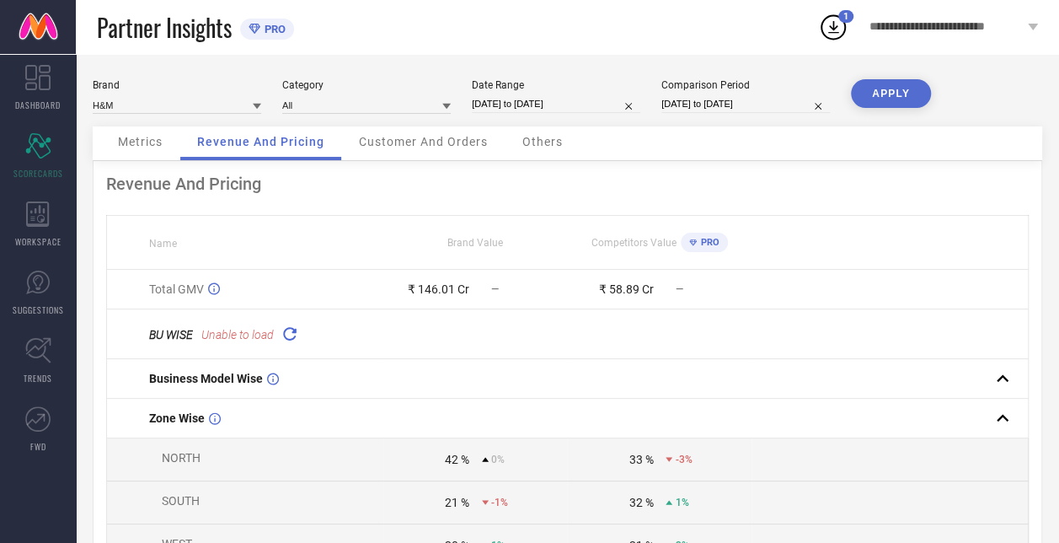
click at [535, 150] on div "Others" at bounding box center [542, 143] width 74 height 34
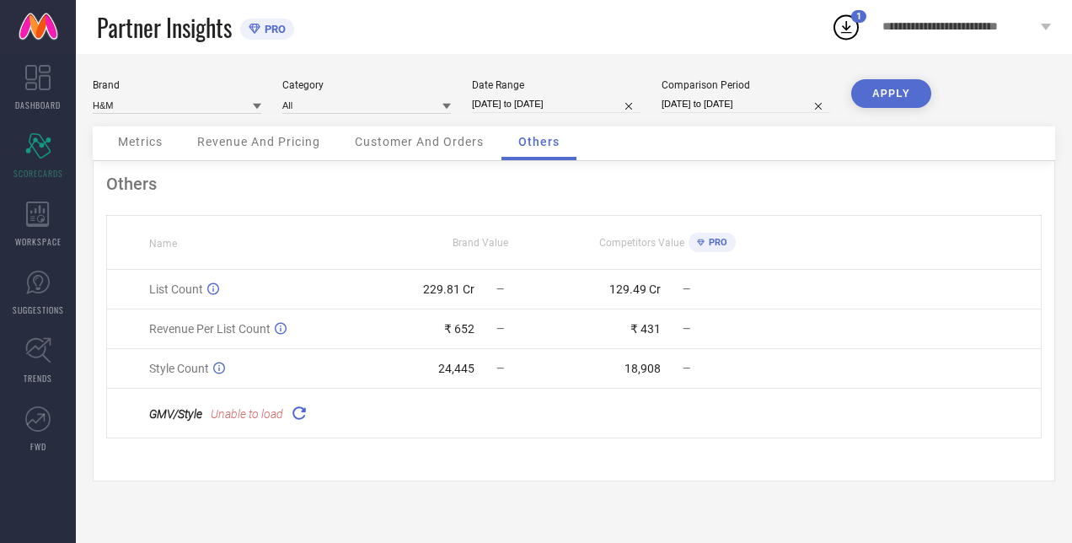
click at [446, 147] on span "Customer And Orders" at bounding box center [419, 141] width 129 height 13
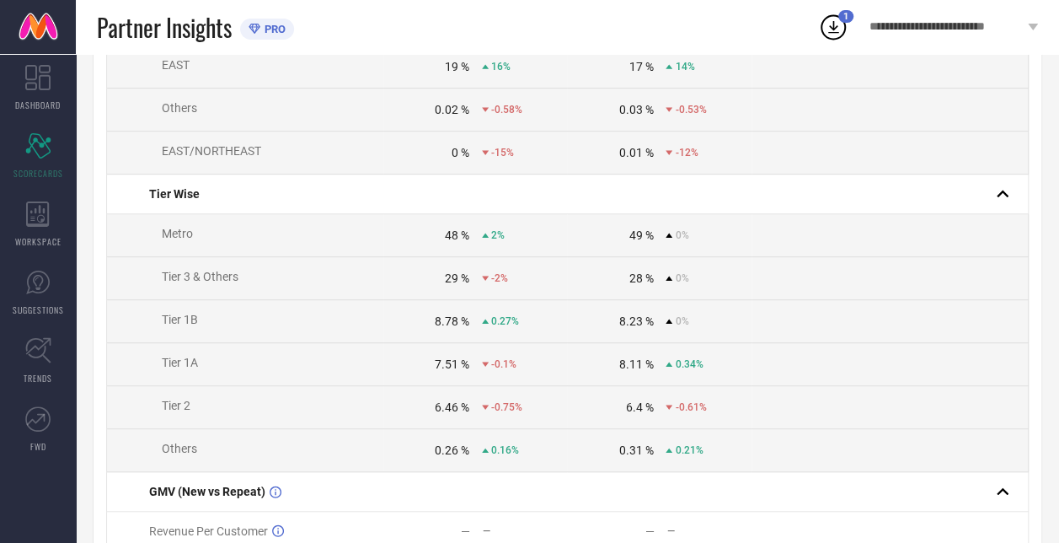
scroll to position [770, 0]
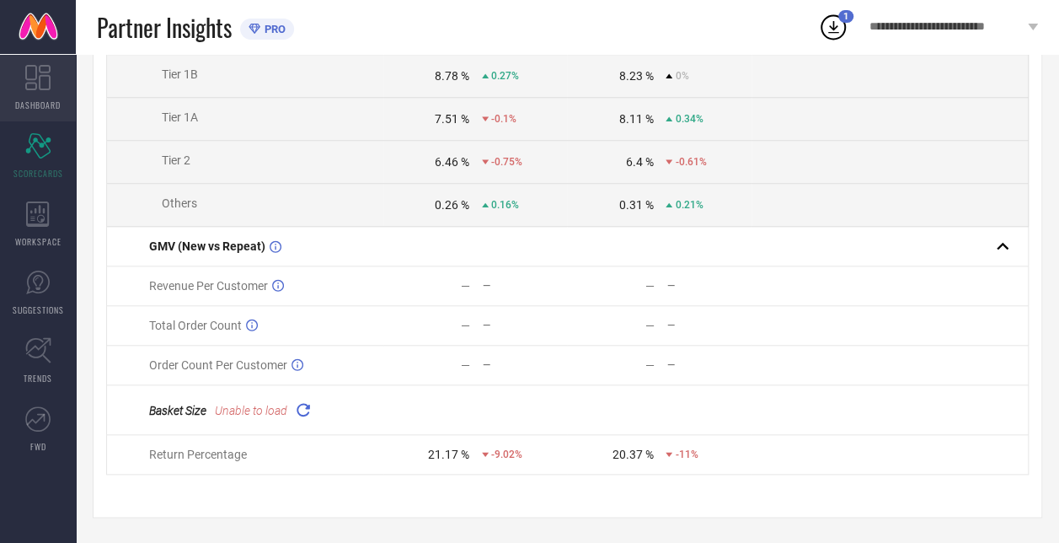
click at [32, 68] on icon at bounding box center [37, 77] width 25 height 25
